Goal: Browse casually: Explore the website without a specific task or goal

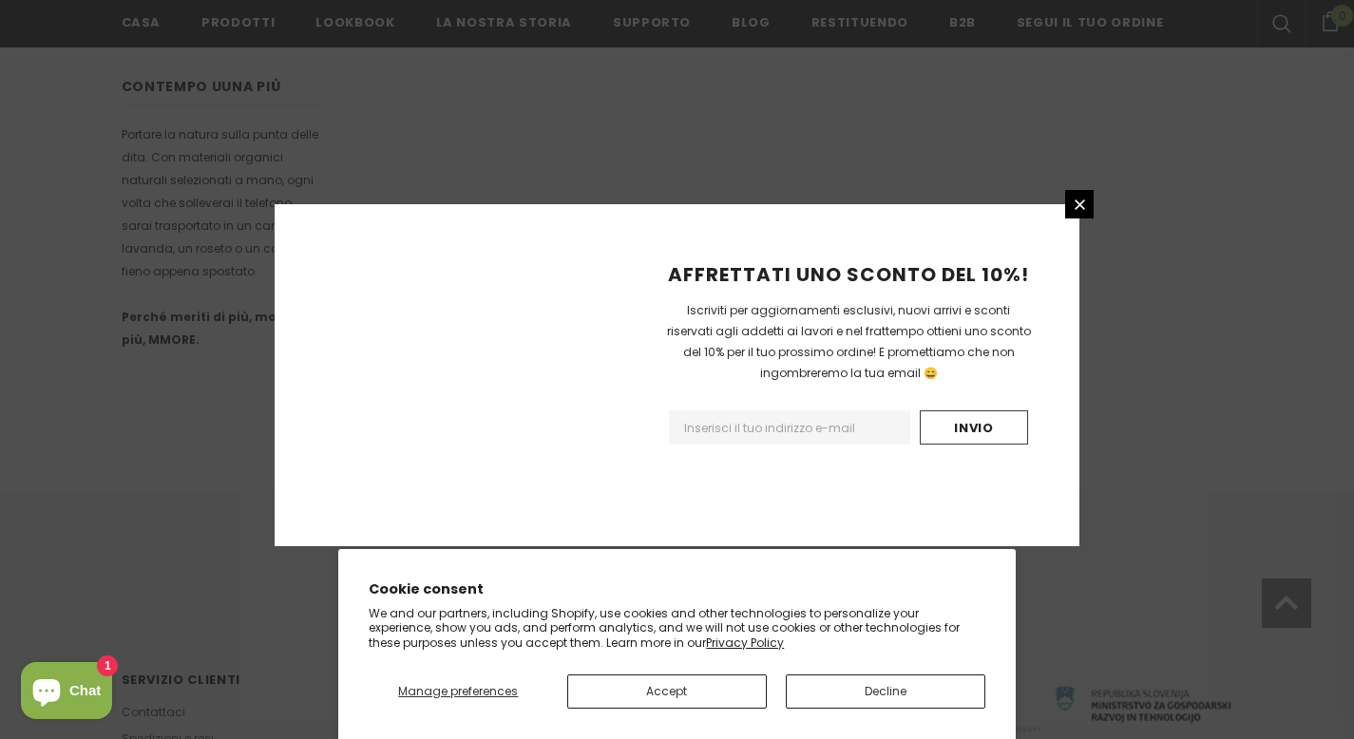
scroll to position [1209, 0]
